Goal: Task Accomplishment & Management: Manage account settings

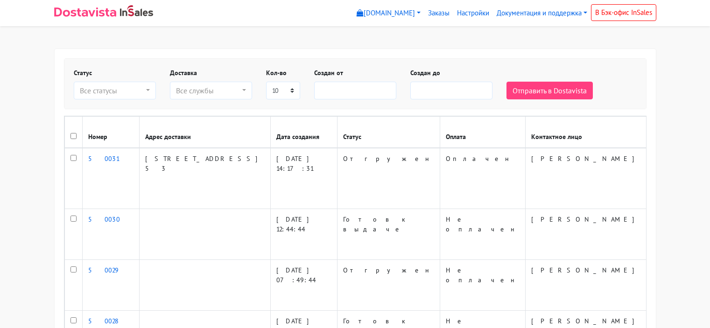
select select
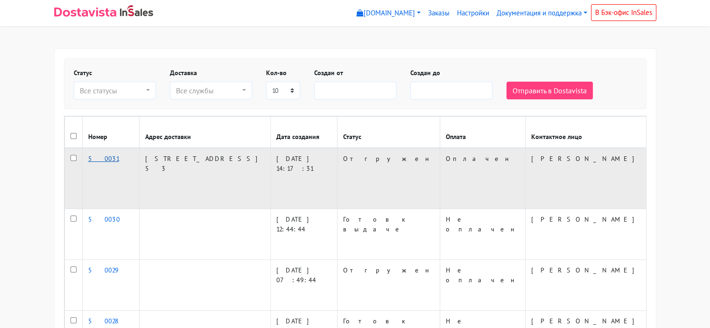
click at [90, 163] on link "50031" at bounding box center [103, 159] width 31 height 8
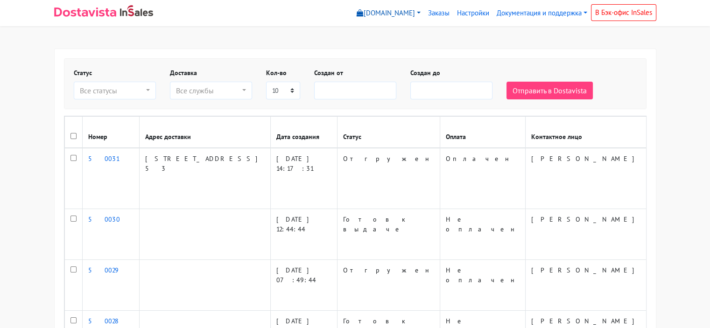
click at [415, 10] on link "[DOMAIN_NAME]" at bounding box center [388, 13] width 71 height 18
click at [432, 13] on link "Заказы" at bounding box center [438, 13] width 29 height 18
select select
click at [399, 16] on link "[DOMAIN_NAME]" at bounding box center [388, 13] width 71 height 18
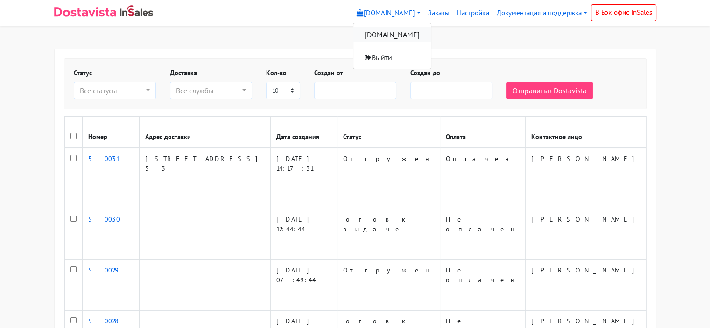
click at [395, 30] on link "[DOMAIN_NAME]" at bounding box center [392, 34] width 78 height 15
select select
click at [504, 17] on link "Документация и поддержка" at bounding box center [542, 13] width 98 height 18
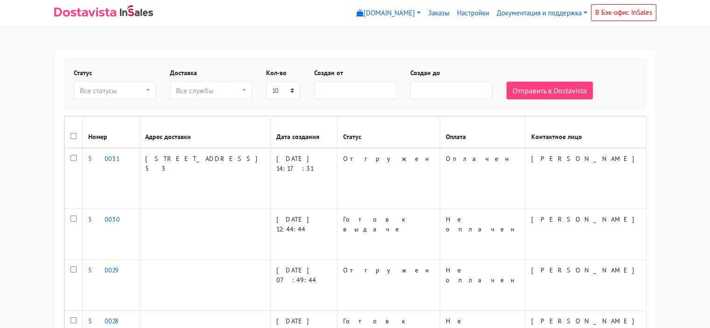
click at [115, 10] on img at bounding box center [85, 11] width 62 height 9
